Goal: Task Accomplishment & Management: Use online tool/utility

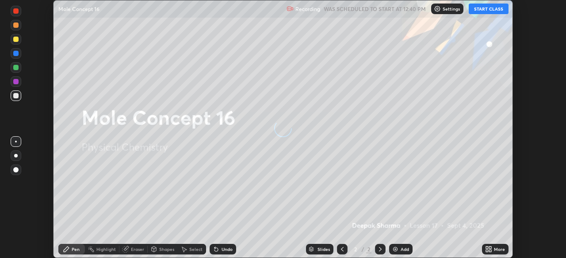
scroll to position [258, 566]
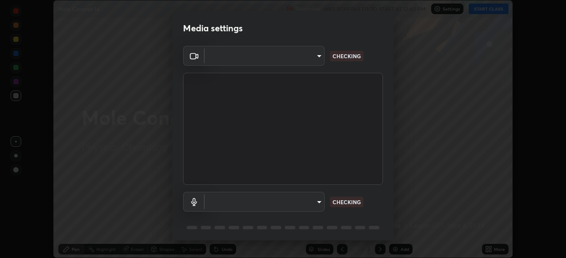
type input "ad6db9ec64aa91bb9d367053e8f3ae0092521a506c05523ccadca3fd020023ed"
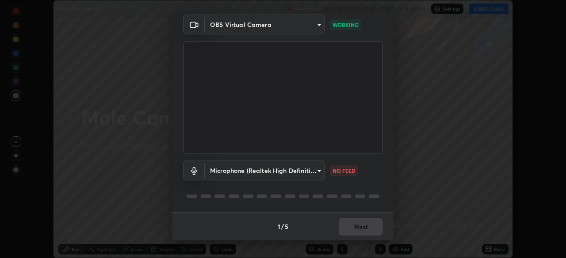
click at [315, 167] on body "Erase all Mole Concept 16 Recording WAS SCHEDULED TO START AT 12:40 PM Settings…" at bounding box center [283, 129] width 566 height 258
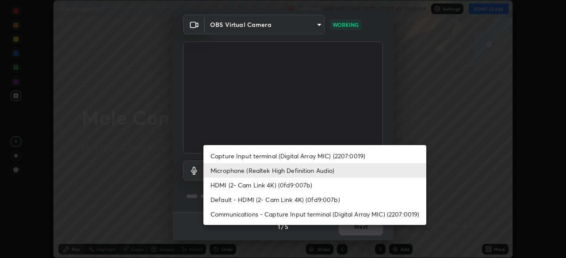
click at [298, 184] on li "HDMI (2- Cam Link 4K) (0fd9:007b)" at bounding box center [314, 185] width 223 height 15
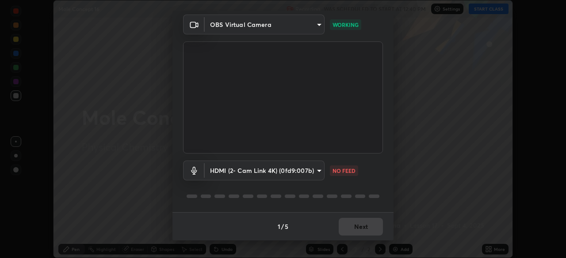
click at [304, 168] on body "Erase all Mole Concept 16 Recording WAS SCHEDULED TO START AT 12:40 PM Settings…" at bounding box center [283, 129] width 566 height 258
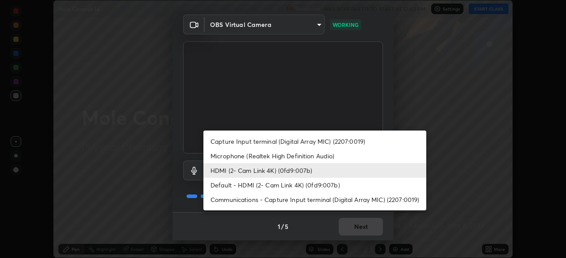
click at [314, 157] on li "Microphone (Realtek High Definition Audio)" at bounding box center [314, 156] width 223 height 15
type input "7b80235b4ebd2cfdcd00bebac1f1d889fd1e5e45b60eb60e9d309105b6515a8e"
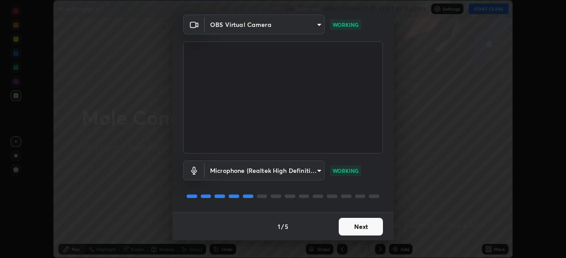
click at [353, 223] on button "Next" at bounding box center [360, 227] width 44 height 18
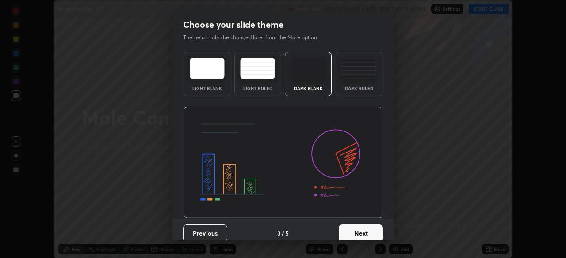
click at [349, 226] on button "Next" at bounding box center [360, 234] width 44 height 18
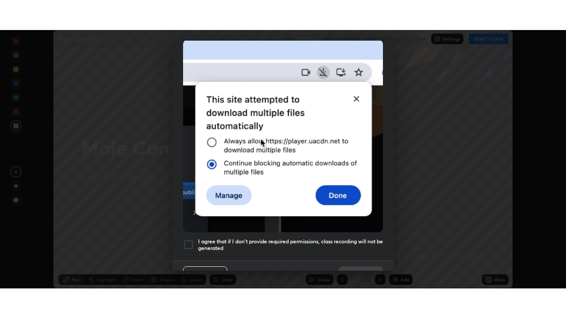
scroll to position [212, 0]
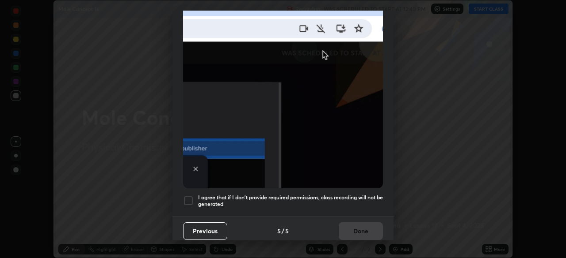
click at [337, 189] on div "Allow "Download multiple files" if prompted: If download blocked popup comes, o…" at bounding box center [282, 31] width 221 height 372
click at [344, 194] on h5 "I agree that if I don't provide required permissions, class recording will not …" at bounding box center [290, 201] width 185 height 14
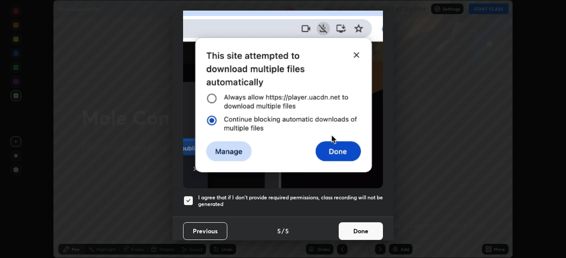
click at [347, 228] on button "Done" at bounding box center [360, 232] width 44 height 18
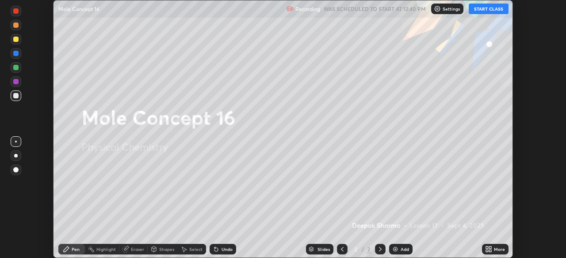
click at [502, 8] on button "START CLASS" at bounding box center [488, 9] width 40 height 11
click at [490, 251] on icon at bounding box center [490, 251] width 2 height 2
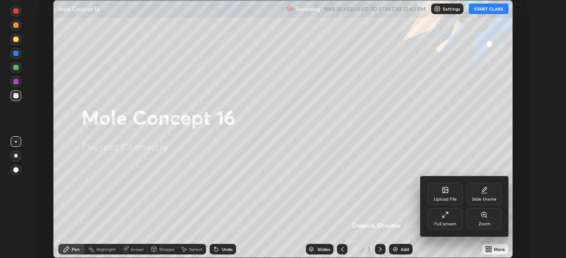
click at [442, 226] on div "Full screen" at bounding box center [445, 224] width 22 height 4
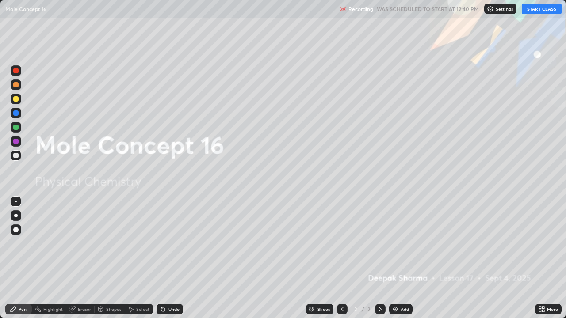
scroll to position [318, 566]
click at [400, 258] on div "Add" at bounding box center [400, 309] width 23 height 11
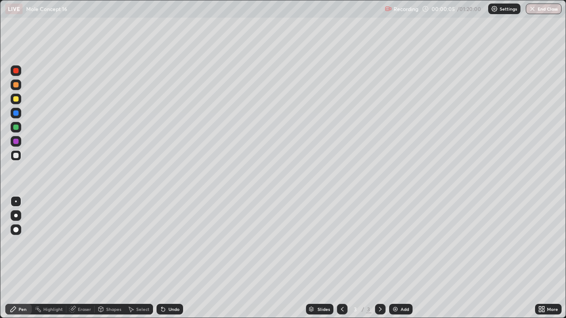
click at [19, 100] on div at bounding box center [16, 99] width 11 height 11
click at [108, 258] on div "Shapes" at bounding box center [113, 309] width 15 height 4
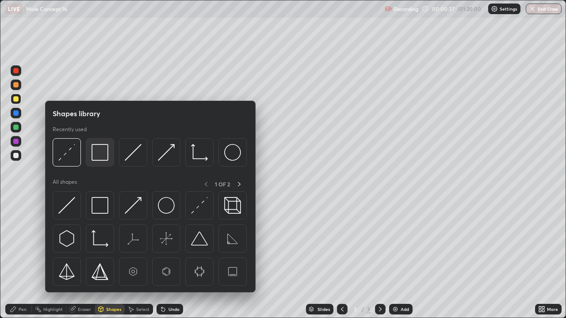
click at [99, 149] on img at bounding box center [99, 152] width 17 height 17
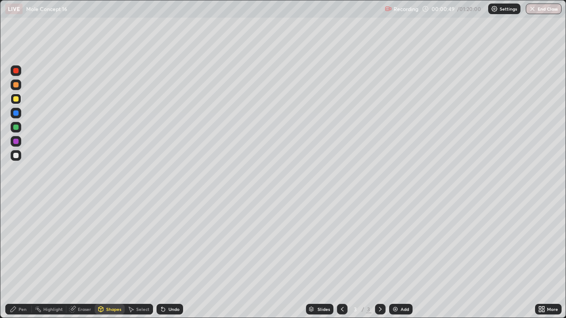
click at [106, 258] on div "Shapes" at bounding box center [113, 309] width 15 height 4
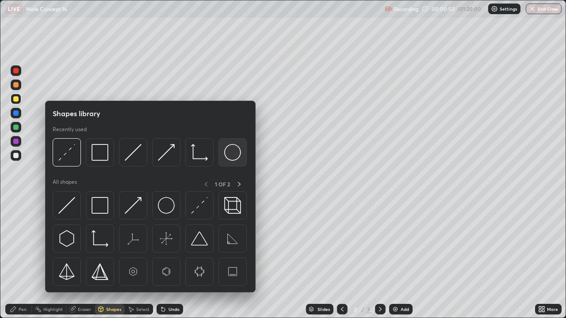
click at [235, 149] on img at bounding box center [232, 152] width 17 height 17
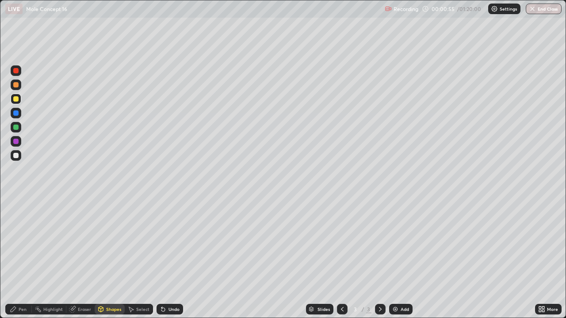
click at [14, 258] on icon at bounding box center [13, 309] width 7 height 7
click at [104, 258] on div "Shapes" at bounding box center [110, 309] width 30 height 11
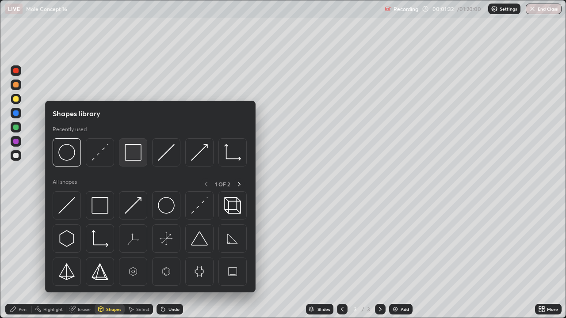
click at [141, 144] on div at bounding box center [133, 152] width 28 height 28
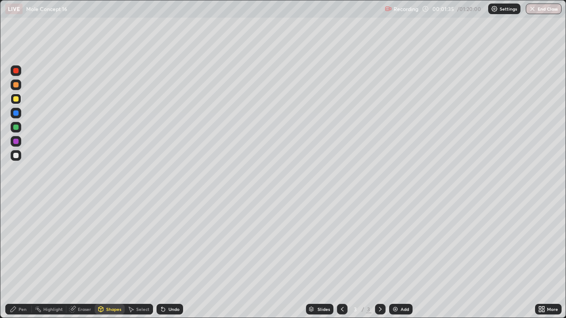
click at [21, 258] on div "Pen" at bounding box center [23, 309] width 8 height 4
click at [15, 129] on div at bounding box center [15, 127] width 5 height 5
click at [18, 88] on div at bounding box center [16, 85] width 11 height 11
click at [17, 112] on div at bounding box center [15, 112] width 5 height 5
click at [406, 258] on div "Add" at bounding box center [404, 309] width 8 height 4
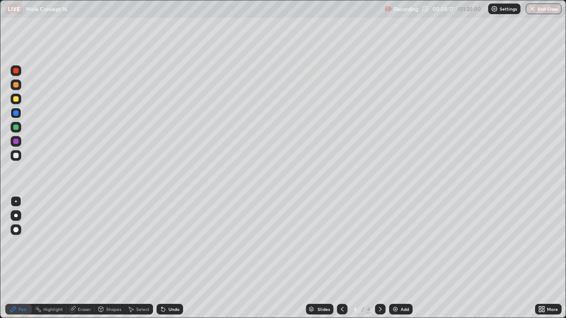
click at [112, 258] on div "Shapes" at bounding box center [113, 309] width 15 height 4
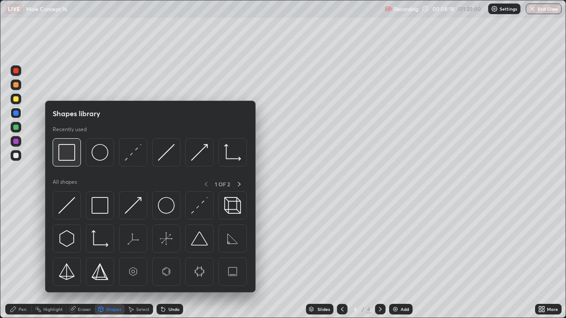
click at [64, 148] on img at bounding box center [66, 152] width 17 height 17
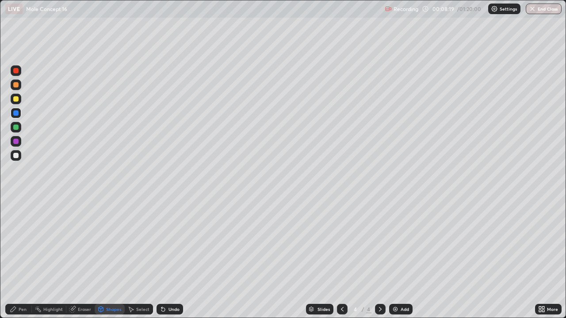
click at [20, 97] on div at bounding box center [16, 99] width 11 height 11
click at [109, 258] on div "Shapes" at bounding box center [110, 309] width 30 height 11
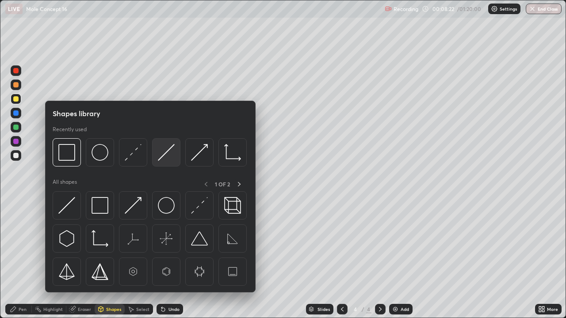
click at [165, 149] on img at bounding box center [166, 152] width 17 height 17
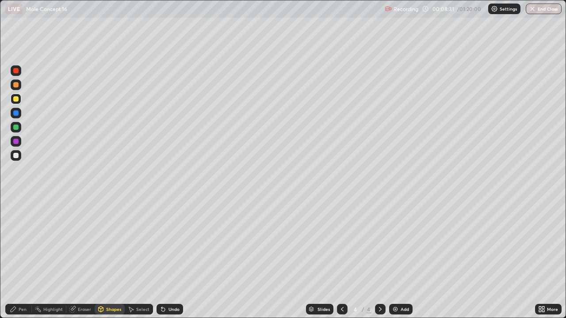
click at [17, 125] on div at bounding box center [15, 127] width 5 height 5
click at [26, 258] on div "Pen" at bounding box center [23, 309] width 8 height 4
click at [81, 258] on div "Eraser" at bounding box center [84, 309] width 13 height 4
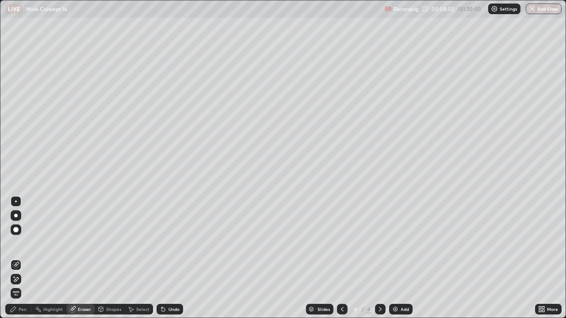
click at [16, 228] on div at bounding box center [15, 229] width 5 height 5
click at [20, 258] on div "Pen" at bounding box center [23, 309] width 8 height 4
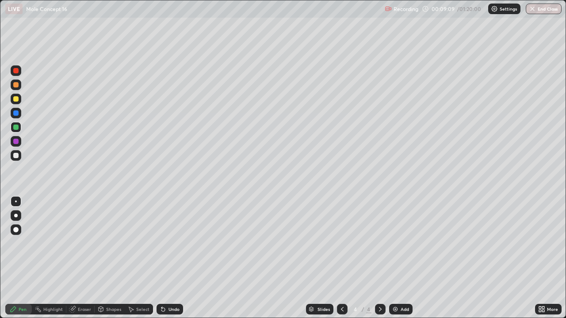
click at [81, 258] on div "Eraser" at bounding box center [84, 309] width 13 height 4
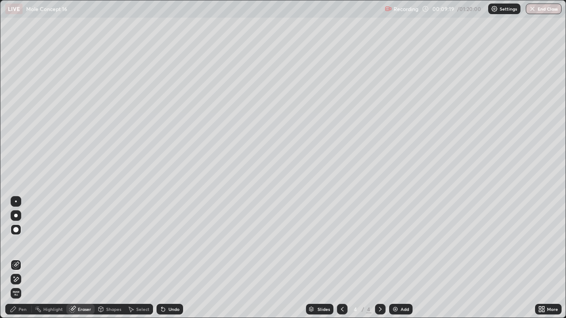
click at [174, 258] on div "Undo" at bounding box center [173, 309] width 11 height 4
click at [12, 258] on icon at bounding box center [13, 309] width 5 height 5
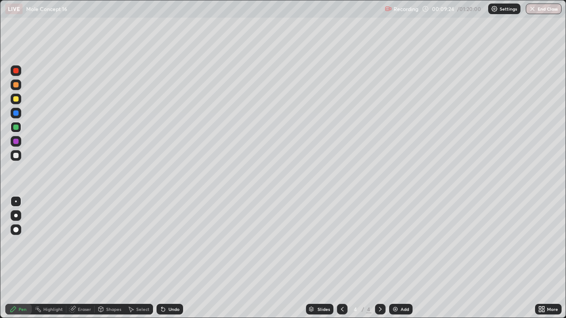
click at [18, 155] on div at bounding box center [15, 155] width 5 height 5
click at [15, 111] on div at bounding box center [15, 112] width 5 height 5
click at [16, 156] on div at bounding box center [15, 155] width 5 height 5
click at [341, 258] on icon at bounding box center [342, 309] width 3 height 4
click at [18, 85] on div at bounding box center [15, 84] width 5 height 5
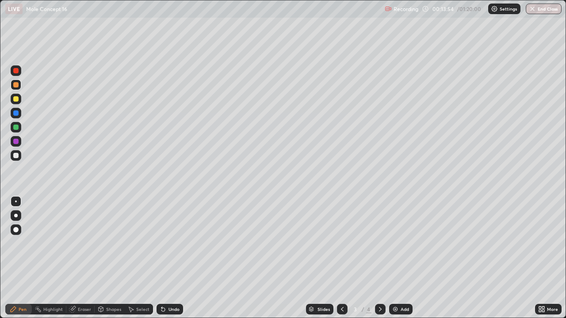
click at [19, 138] on div at bounding box center [16, 141] width 11 height 11
click at [18, 156] on div at bounding box center [15, 155] width 5 height 5
click at [401, 258] on div "Add" at bounding box center [404, 309] width 8 height 4
click at [16, 99] on div at bounding box center [15, 98] width 5 height 5
click at [111, 258] on div "Shapes" at bounding box center [113, 309] width 15 height 4
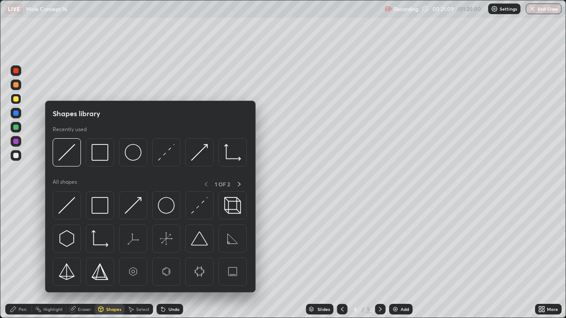
click at [108, 258] on div "Shapes" at bounding box center [113, 309] width 15 height 4
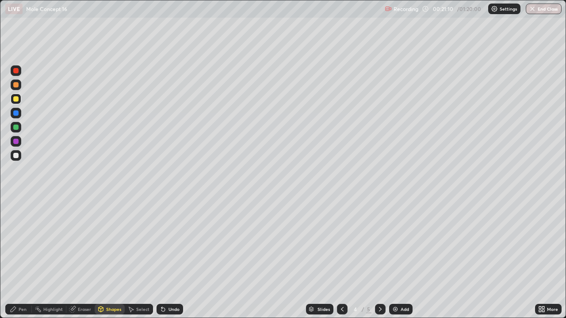
click at [110, 258] on div "Shapes" at bounding box center [113, 309] width 15 height 4
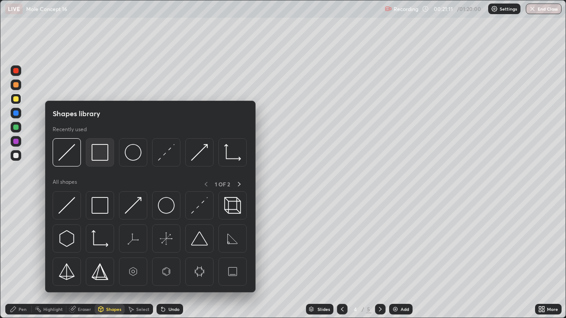
click at [100, 145] on img at bounding box center [99, 152] width 17 height 17
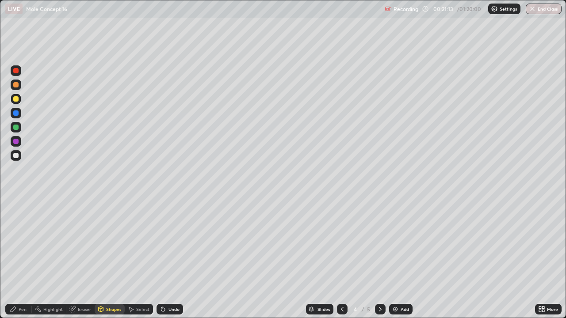
click at [17, 258] on div "Pen" at bounding box center [18, 309] width 27 height 11
click at [17, 123] on div at bounding box center [16, 127] width 11 height 11
click at [397, 258] on img at bounding box center [394, 309] width 7 height 7
click at [109, 258] on div "Shapes" at bounding box center [113, 309] width 15 height 4
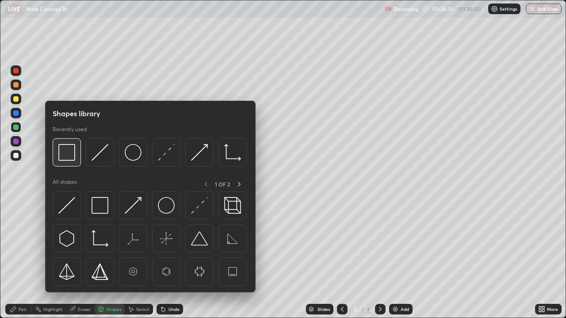
click at [70, 150] on img at bounding box center [66, 152] width 17 height 17
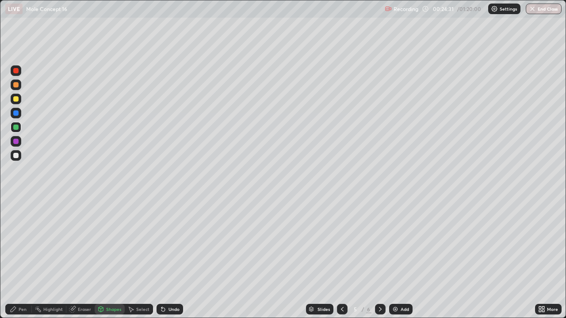
click at [14, 99] on div at bounding box center [15, 98] width 5 height 5
click at [107, 258] on div "Shapes" at bounding box center [113, 309] width 15 height 4
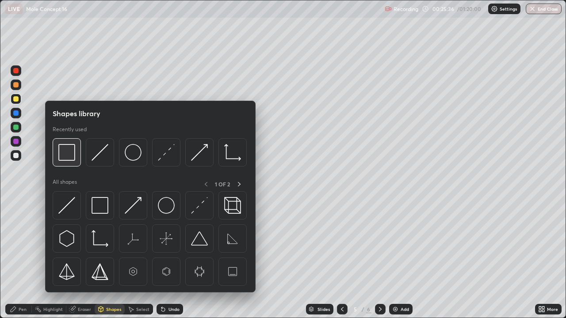
click at [73, 150] on img at bounding box center [66, 152] width 17 height 17
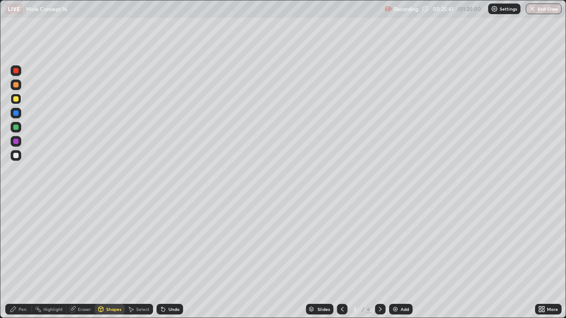
click at [78, 258] on div "Eraser" at bounding box center [84, 309] width 13 height 4
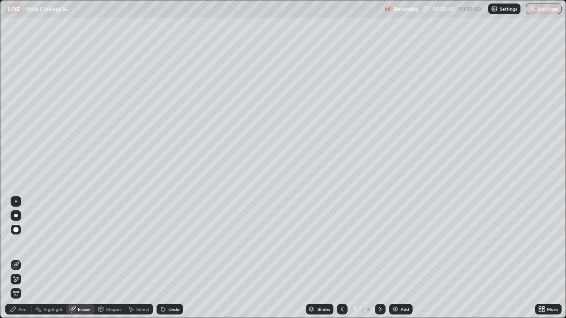
click at [106, 258] on div "Shapes" at bounding box center [113, 309] width 15 height 4
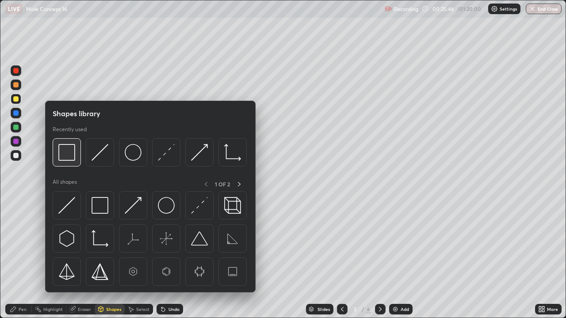
click at [64, 150] on img at bounding box center [66, 152] width 17 height 17
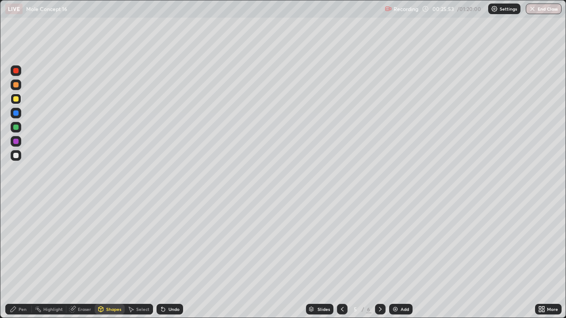
click at [108, 258] on div "Shapes" at bounding box center [110, 309] width 30 height 11
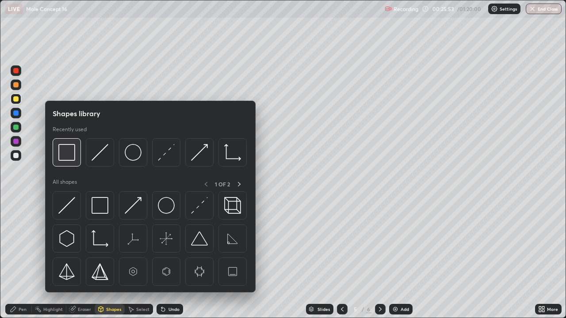
click at [65, 155] on img at bounding box center [66, 152] width 17 height 17
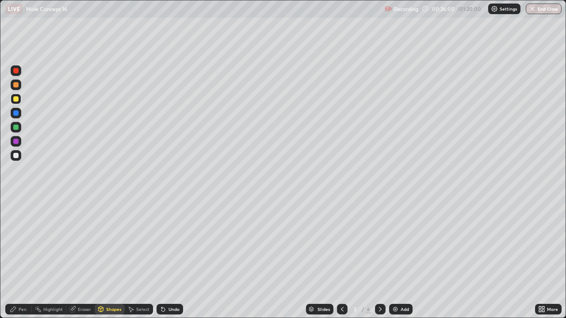
click at [83, 258] on div "Eraser" at bounding box center [84, 309] width 13 height 4
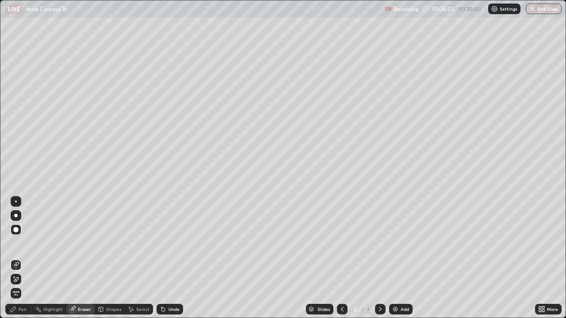
click at [166, 258] on div "Undo" at bounding box center [169, 309] width 27 height 11
click at [110, 258] on div "Shapes" at bounding box center [113, 309] width 15 height 4
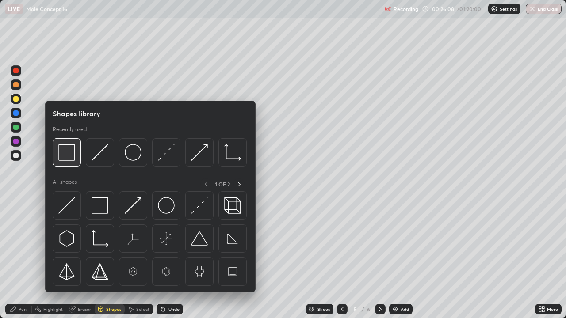
click at [69, 149] on img at bounding box center [66, 152] width 17 height 17
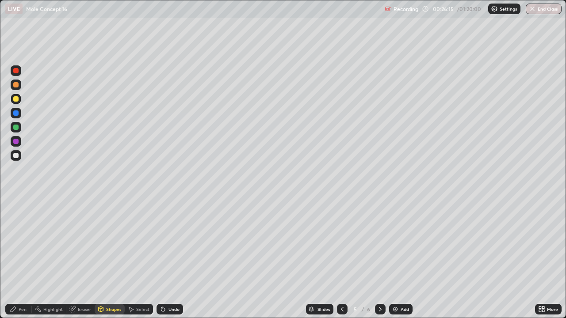
click at [18, 258] on div "Pen" at bounding box center [18, 309] width 27 height 11
click at [16, 83] on div at bounding box center [15, 84] width 5 height 5
click at [18, 113] on div at bounding box center [15, 112] width 5 height 5
click at [20, 99] on div at bounding box center [16, 99] width 11 height 11
click at [78, 258] on div "Eraser" at bounding box center [84, 309] width 13 height 4
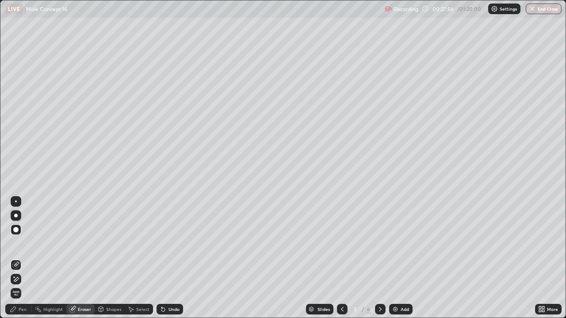
click at [167, 258] on div "Undo" at bounding box center [169, 309] width 27 height 11
click at [20, 201] on div at bounding box center [16, 201] width 11 height 11
click at [18, 258] on div "Pen" at bounding box center [18, 309] width 27 height 11
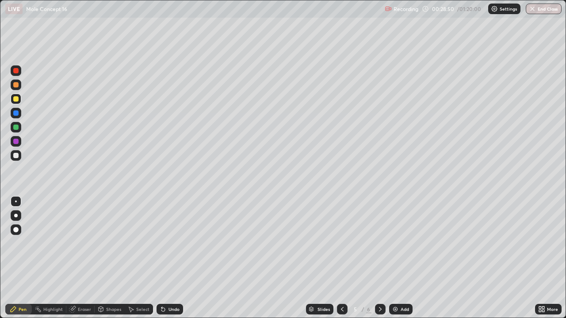
click at [162, 258] on icon at bounding box center [163, 310] width 4 height 4
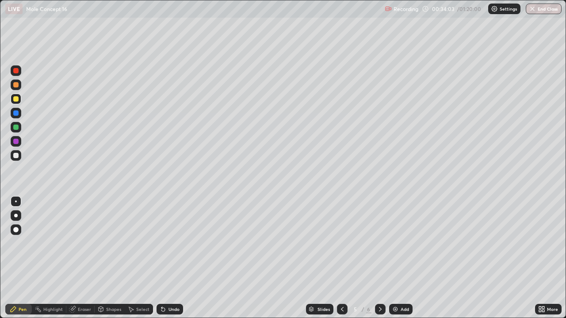
click at [20, 128] on div at bounding box center [16, 127] width 11 height 11
click at [402, 258] on div "Add" at bounding box center [400, 309] width 23 height 11
click at [15, 98] on div at bounding box center [15, 98] width 5 height 5
click at [105, 258] on div "Shapes" at bounding box center [110, 309] width 30 height 11
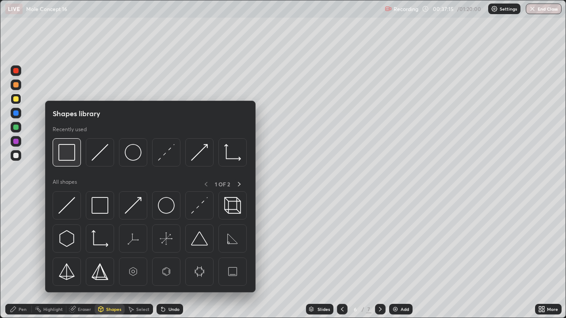
click at [68, 146] on img at bounding box center [66, 152] width 17 height 17
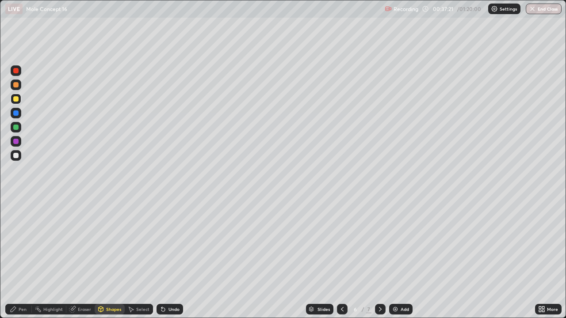
click at [165, 258] on icon at bounding box center [162, 309] width 7 height 7
click at [78, 258] on div "Eraser" at bounding box center [84, 309] width 13 height 4
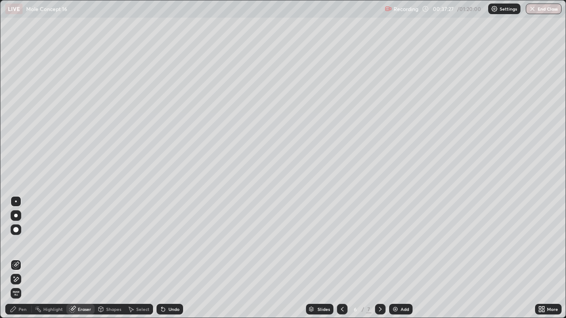
click at [110, 258] on div "Shapes" at bounding box center [113, 309] width 15 height 4
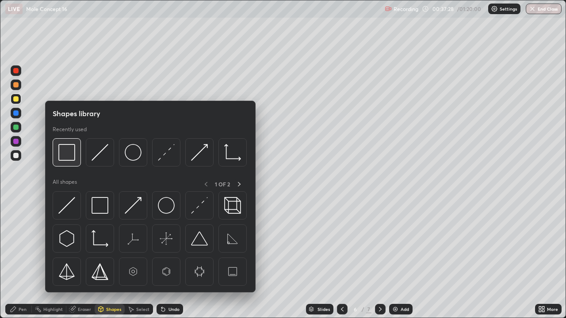
click at [68, 148] on img at bounding box center [66, 152] width 17 height 17
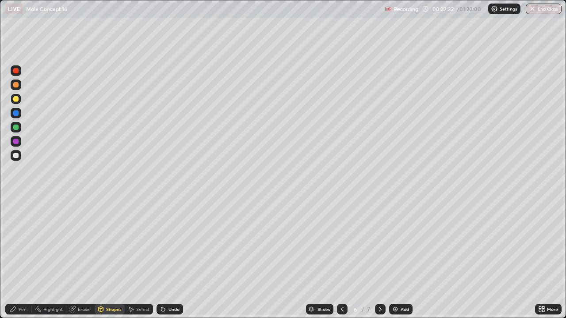
click at [82, 258] on div "Eraser" at bounding box center [84, 309] width 13 height 4
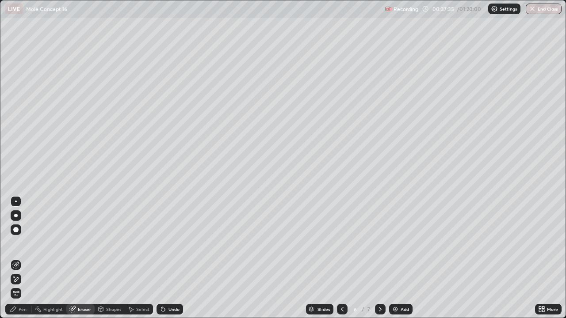
click at [23, 258] on div "Pen" at bounding box center [23, 309] width 8 height 4
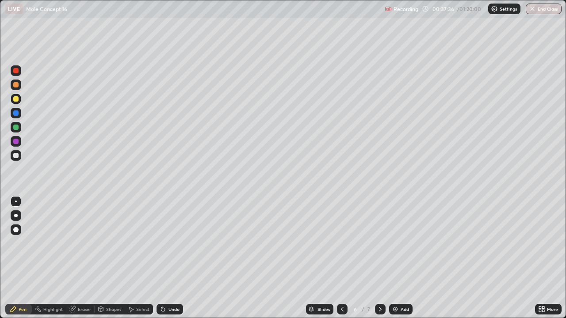
click at [80, 258] on div "Eraser" at bounding box center [84, 309] width 13 height 4
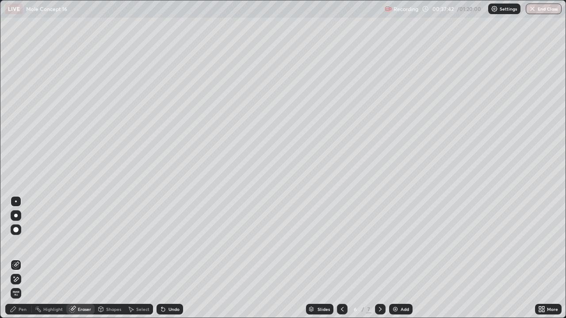
click at [18, 258] on div "Pen" at bounding box center [18, 309] width 27 height 11
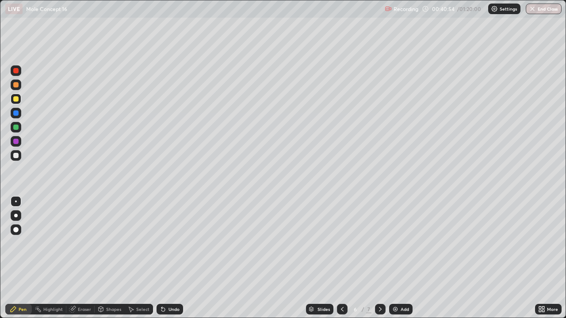
click at [15, 127] on div at bounding box center [15, 127] width 5 height 5
click at [18, 153] on div at bounding box center [15, 155] width 5 height 5
click at [20, 97] on div at bounding box center [16, 99] width 11 height 11
click at [20, 123] on div at bounding box center [16, 127] width 11 height 11
click at [165, 258] on div "Undo" at bounding box center [169, 309] width 27 height 11
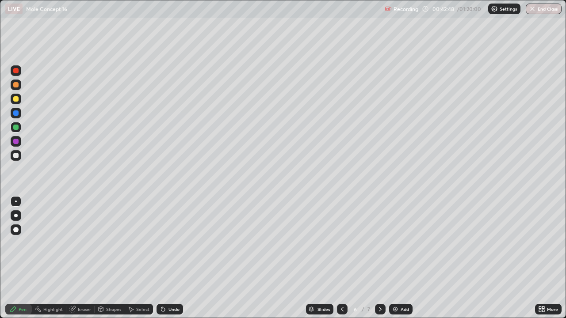
click at [21, 87] on div at bounding box center [16, 85] width 11 height 11
click at [20, 141] on div at bounding box center [16, 141] width 11 height 11
click at [401, 258] on div "Add" at bounding box center [400, 309] width 23 height 11
click at [106, 258] on div "Shapes" at bounding box center [113, 309] width 15 height 4
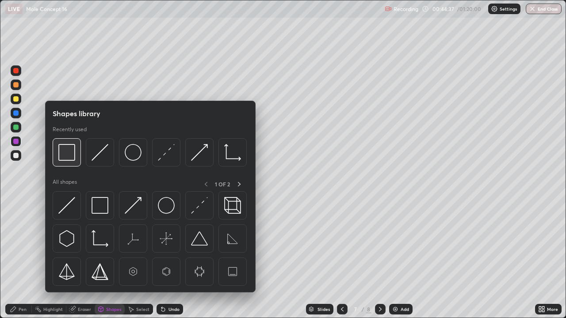
click at [72, 148] on img at bounding box center [66, 152] width 17 height 17
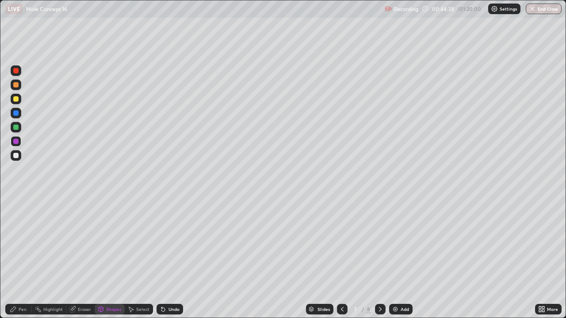
click at [19, 99] on div at bounding box center [16, 99] width 11 height 11
click at [80, 258] on div "Eraser" at bounding box center [84, 309] width 13 height 4
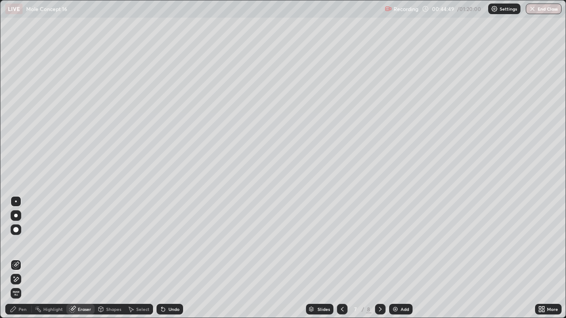
click at [19, 258] on div "Pen" at bounding box center [23, 309] width 8 height 4
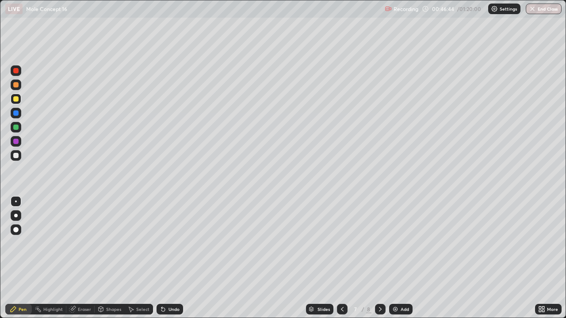
click at [18, 157] on div at bounding box center [15, 155] width 5 height 5
click at [15, 125] on div at bounding box center [15, 127] width 5 height 5
click at [402, 258] on div "Add" at bounding box center [404, 309] width 8 height 4
click at [106, 258] on div "Shapes" at bounding box center [113, 309] width 15 height 4
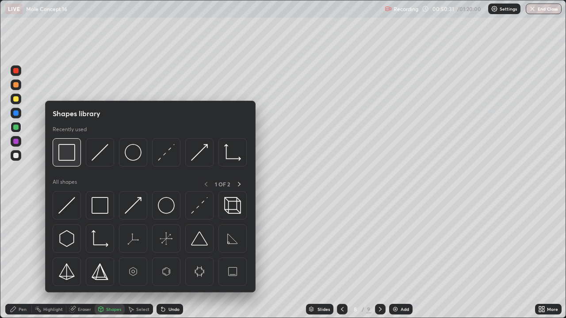
click at [80, 153] on div at bounding box center [67, 152] width 28 height 28
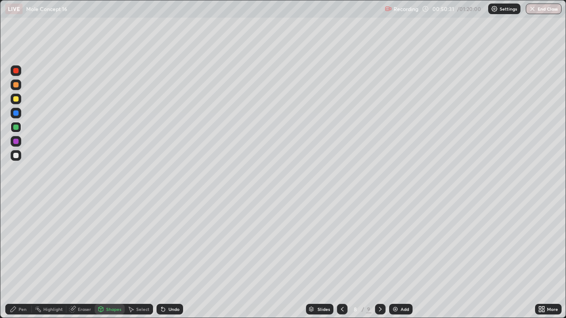
click at [17, 99] on div at bounding box center [15, 98] width 5 height 5
click at [83, 258] on div "Eraser" at bounding box center [80, 309] width 28 height 11
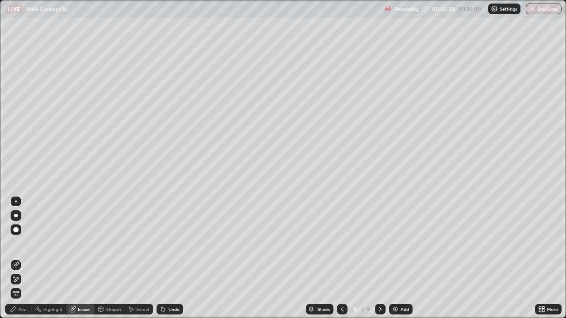
click at [17, 258] on div "Pen" at bounding box center [18, 309] width 27 height 11
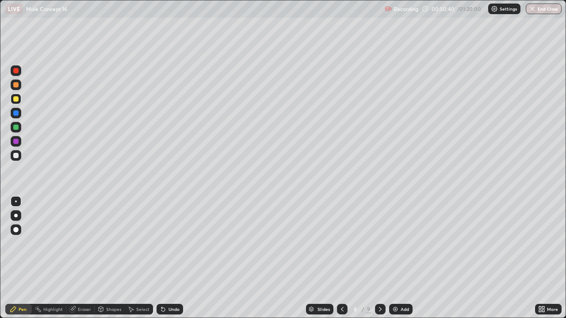
click at [163, 258] on icon at bounding box center [163, 310] width 4 height 4
click at [17, 125] on div at bounding box center [15, 127] width 5 height 5
click at [171, 258] on div "Undo" at bounding box center [173, 309] width 11 height 4
click at [16, 85] on div at bounding box center [15, 84] width 5 height 5
click at [13, 142] on div at bounding box center [15, 141] width 5 height 5
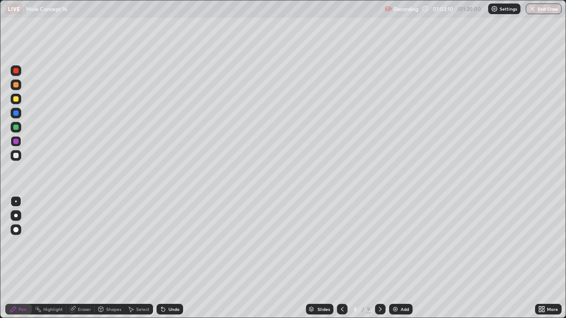
click at [399, 258] on div "Add" at bounding box center [400, 309] width 23 height 11
click at [18, 100] on div at bounding box center [15, 98] width 5 height 5
click at [109, 258] on div "Shapes" at bounding box center [113, 309] width 15 height 4
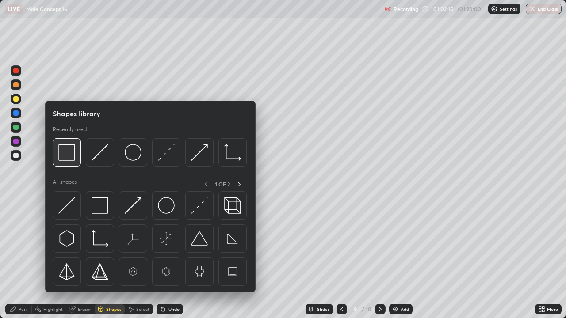
click at [71, 147] on img at bounding box center [66, 152] width 17 height 17
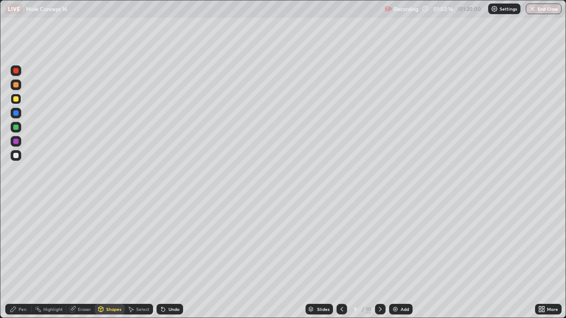
click at [78, 258] on div "Eraser" at bounding box center [84, 309] width 13 height 4
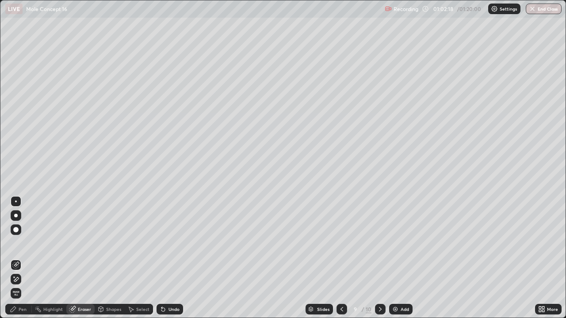
click at [22, 258] on div "Pen" at bounding box center [23, 309] width 8 height 4
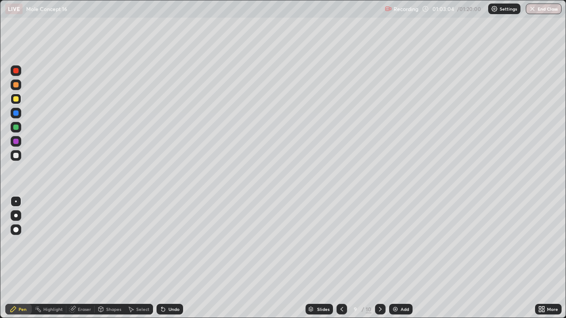
click at [19, 156] on div at bounding box center [16, 155] width 11 height 11
click at [20, 127] on div at bounding box center [16, 127] width 11 height 11
click at [400, 258] on div "Add" at bounding box center [404, 309] width 8 height 4
click at [541, 11] on button "End Class" at bounding box center [543, 9] width 36 height 11
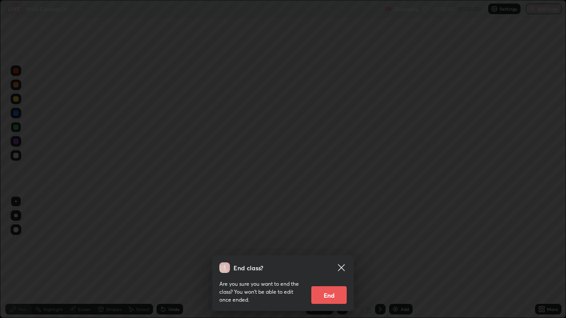
click at [334, 258] on button "End" at bounding box center [328, 295] width 35 height 18
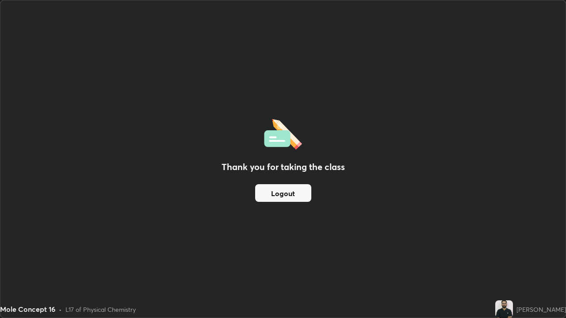
click at [288, 196] on button "Logout" at bounding box center [283, 193] width 56 height 18
